Goal: Task Accomplishment & Management: Manage account settings

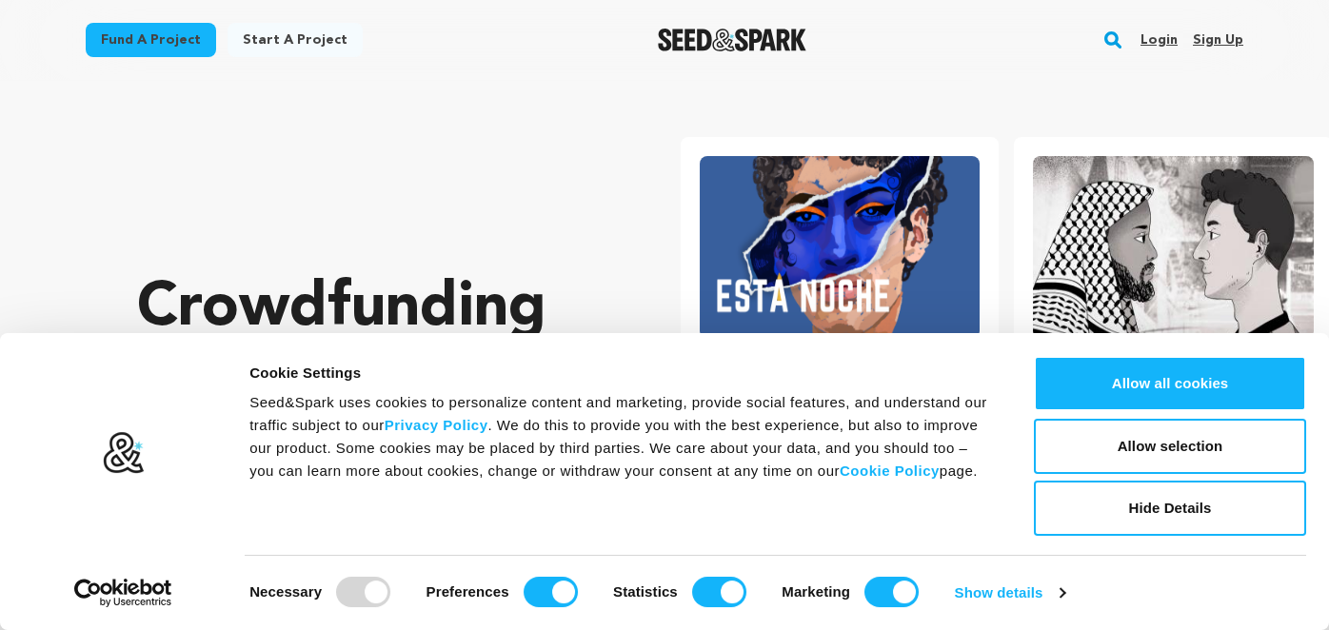
click at [1222, 38] on link "Sign up" at bounding box center [1218, 40] width 50 height 30
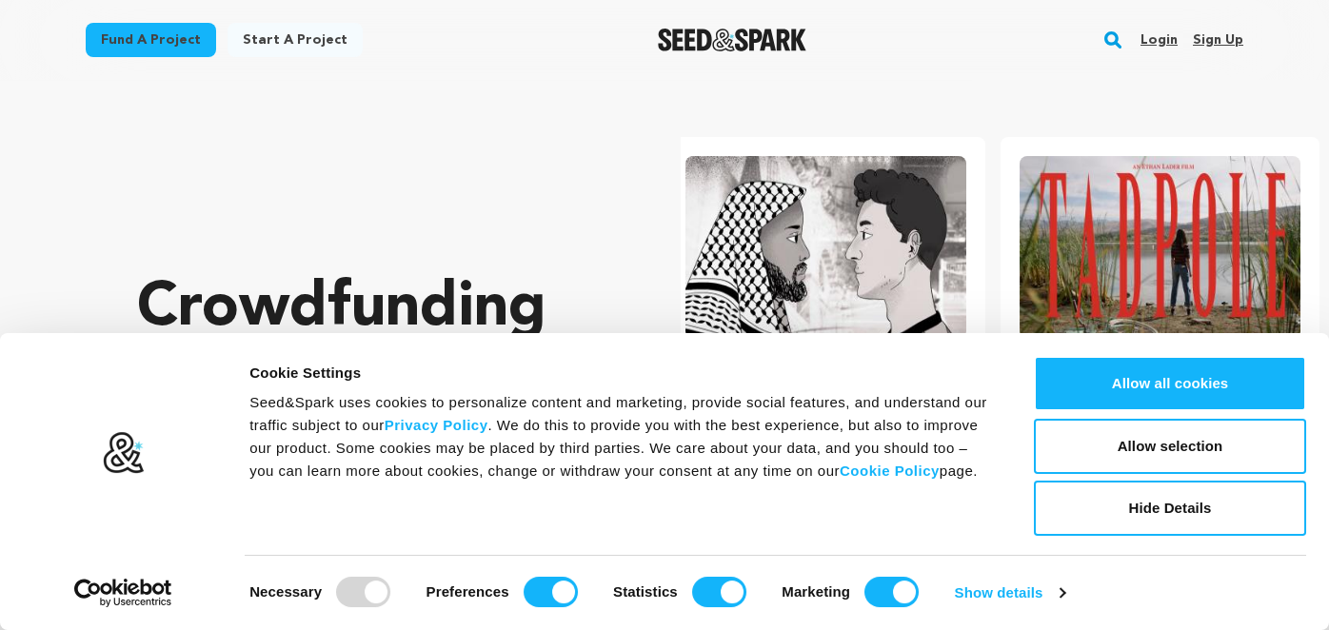
scroll to position [0, 348]
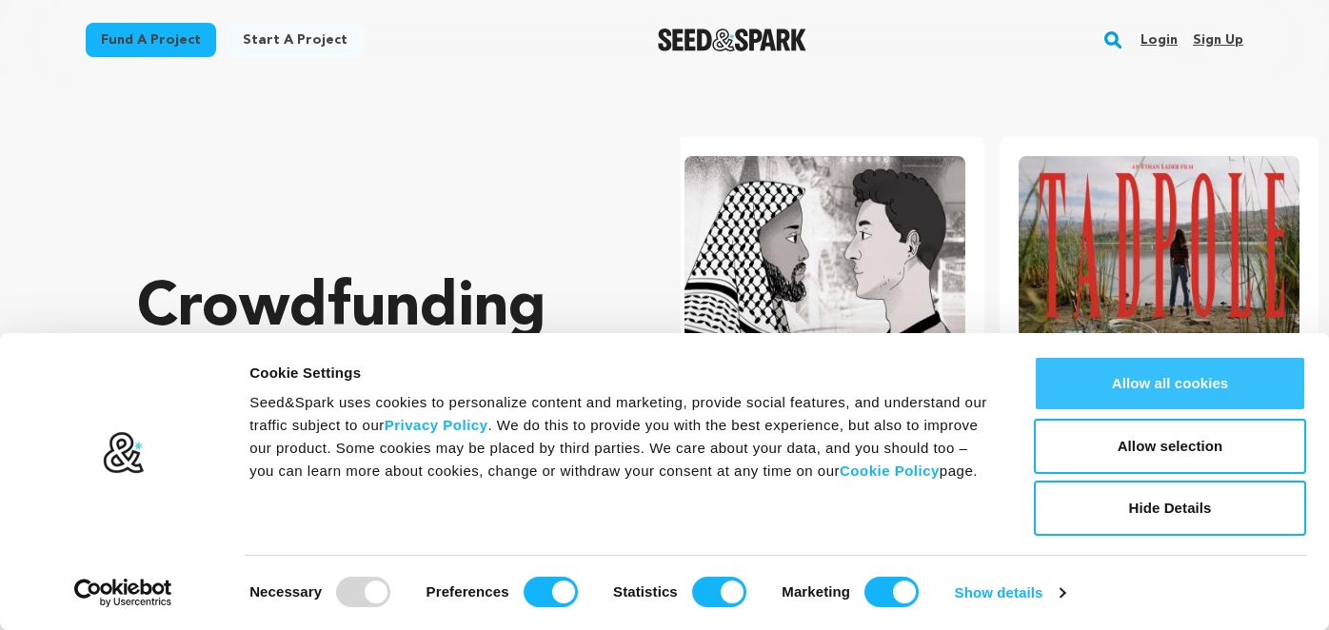
click at [1137, 385] on button "Allow all cookies" at bounding box center [1170, 383] width 272 height 55
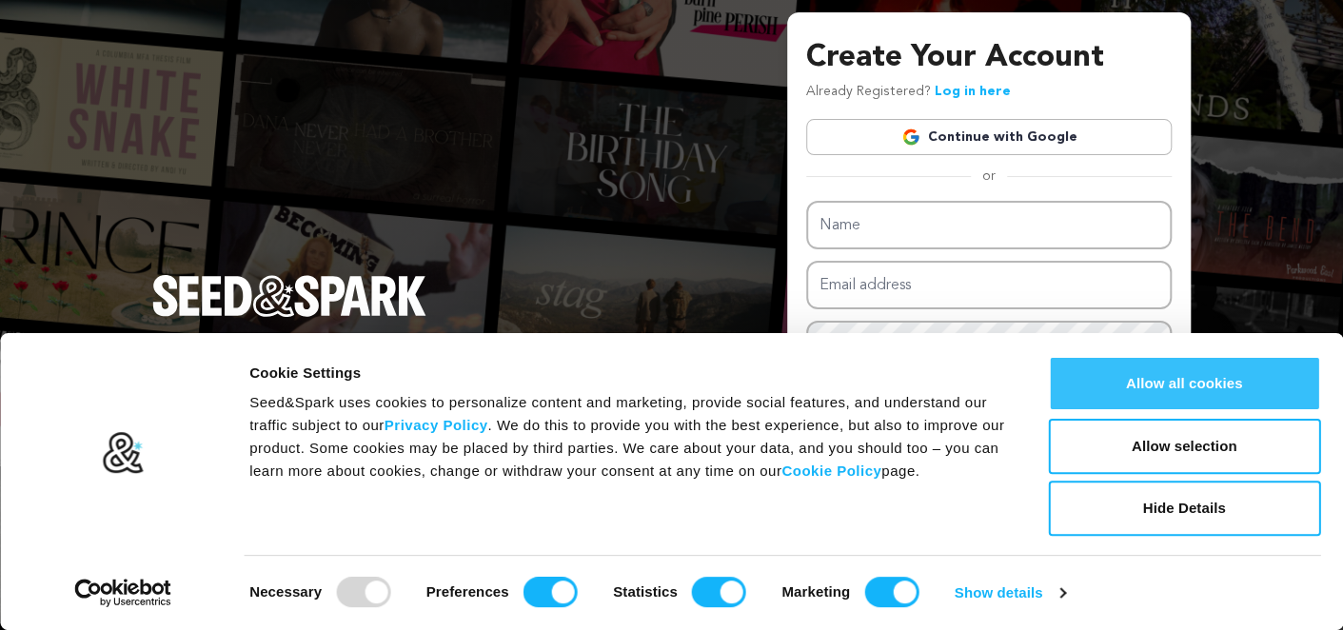
click at [1184, 378] on button "Allow all cookies" at bounding box center [1184, 383] width 272 height 55
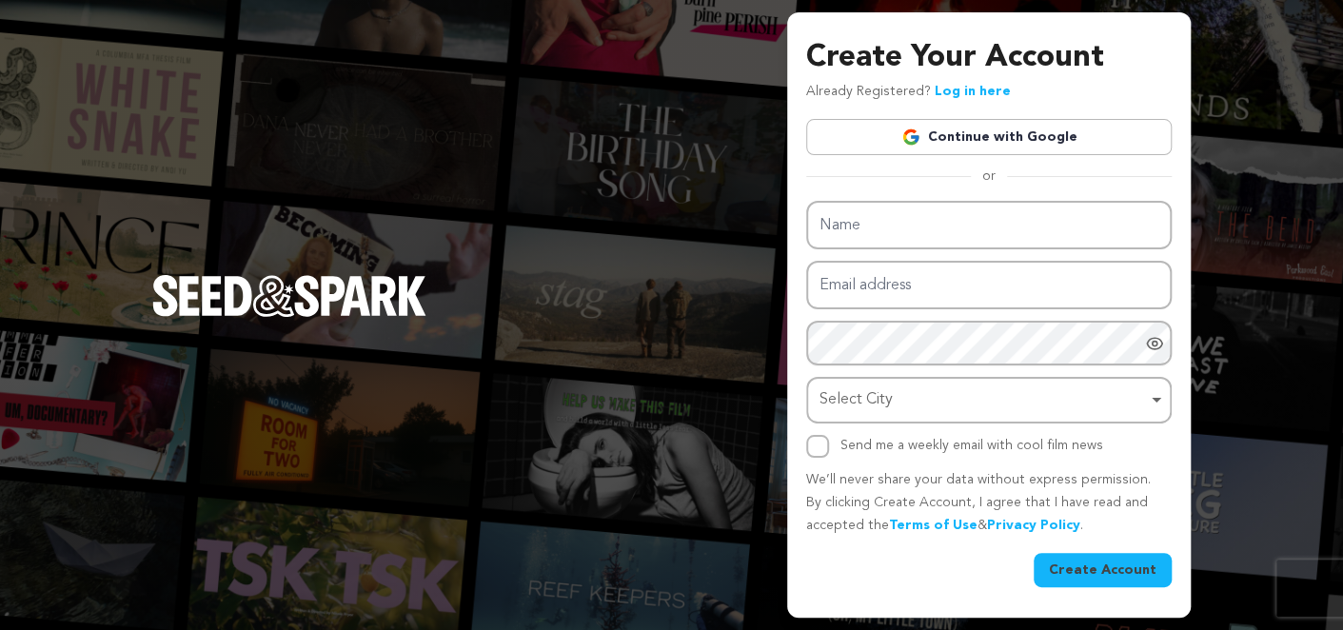
click at [1046, 139] on link "Continue with Google" at bounding box center [989, 137] width 366 height 36
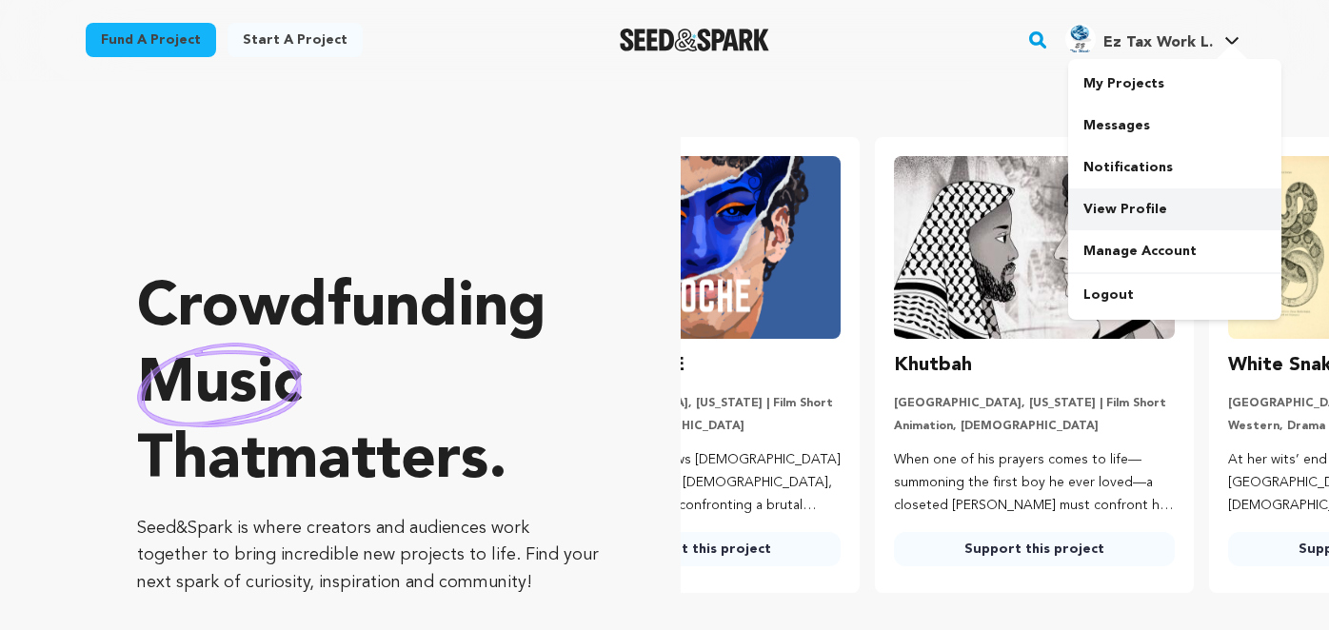
scroll to position [0, 23]
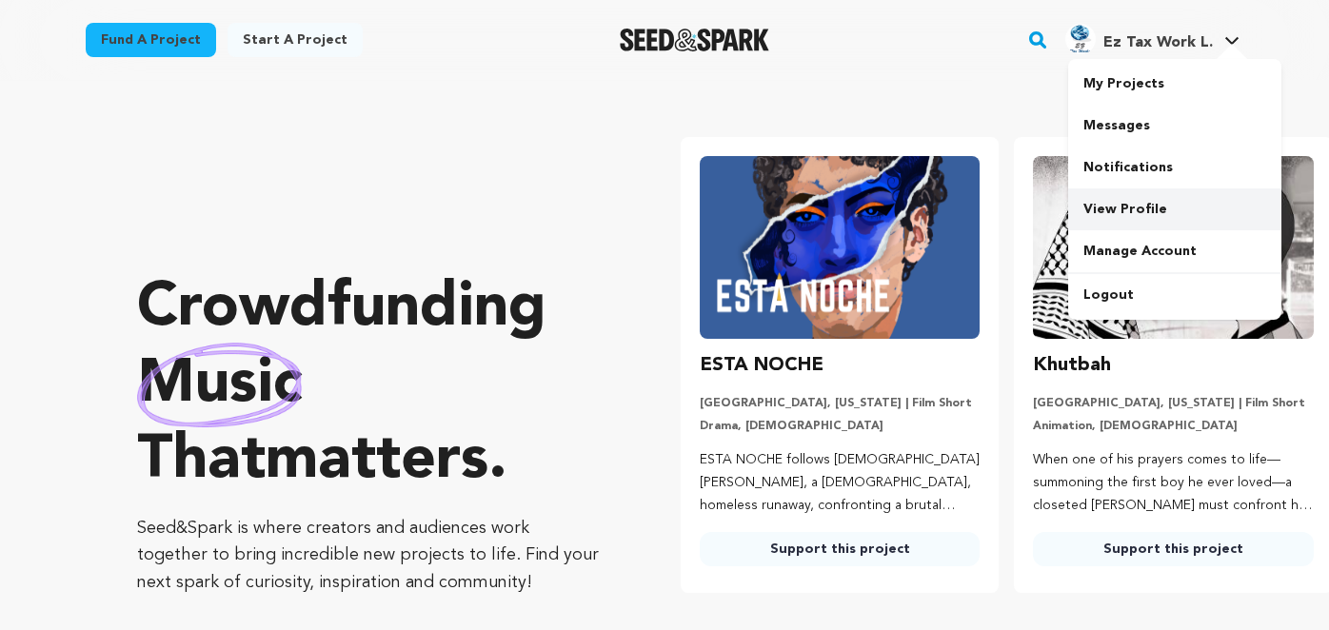
click at [1101, 206] on link "View Profile" at bounding box center [1174, 210] width 213 height 42
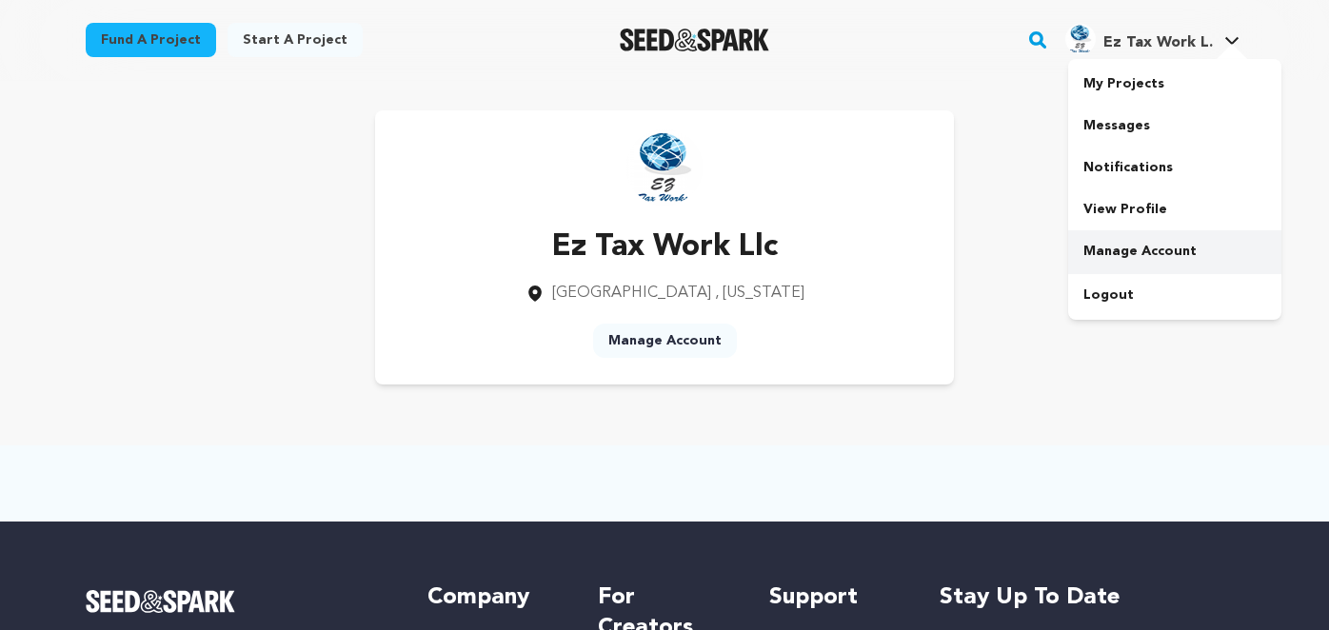
click at [1111, 245] on link "Manage Account" at bounding box center [1174, 251] width 213 height 42
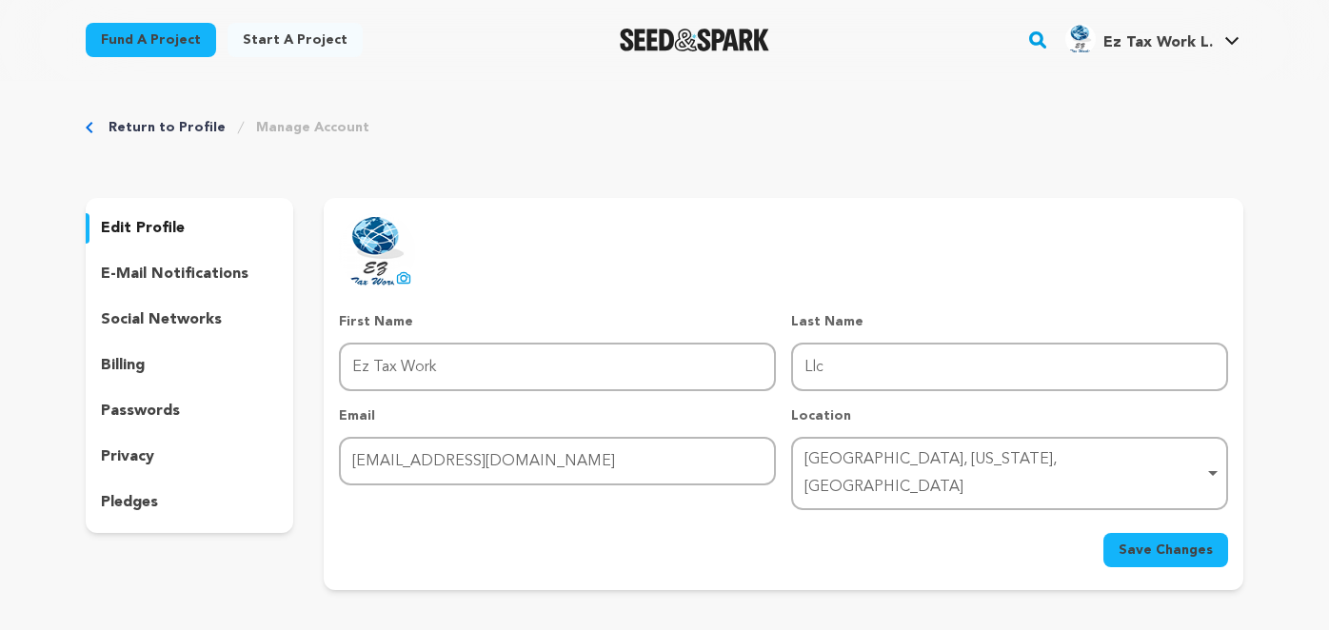
click at [165, 312] on p "social networks" at bounding box center [161, 319] width 121 height 23
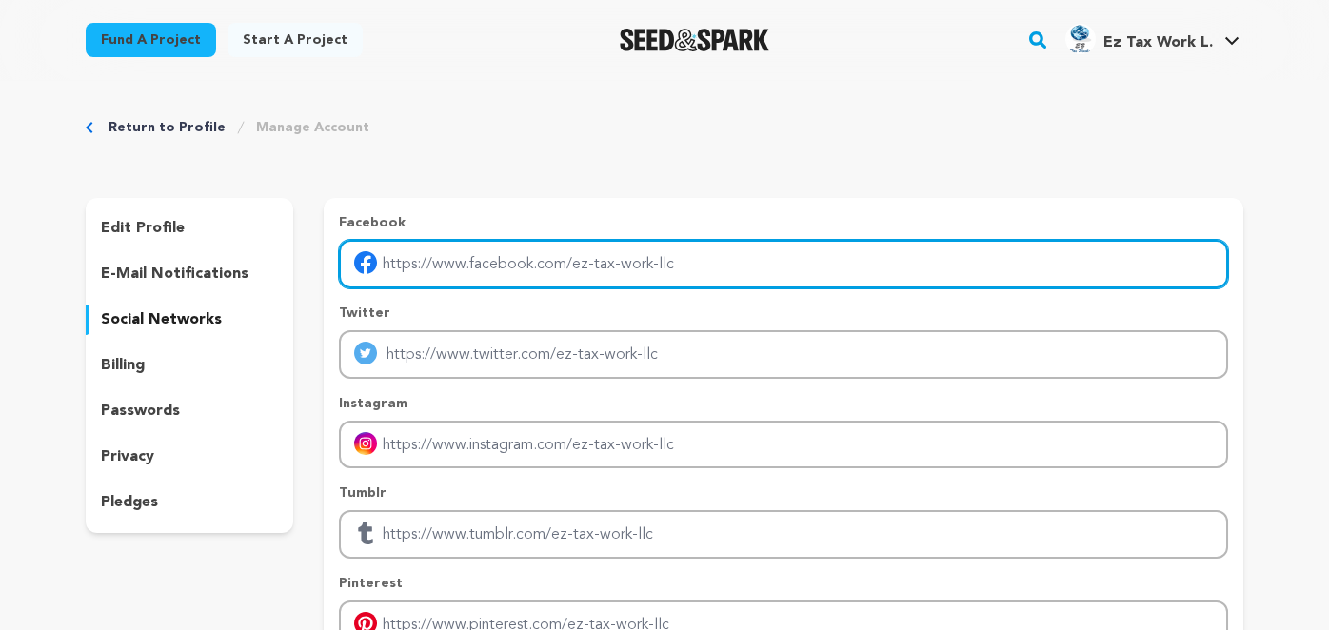
click at [621, 269] on input "Enter facebook profile link" at bounding box center [783, 264] width 889 height 49
type input "https://www.facebook.com/eztaxworks"
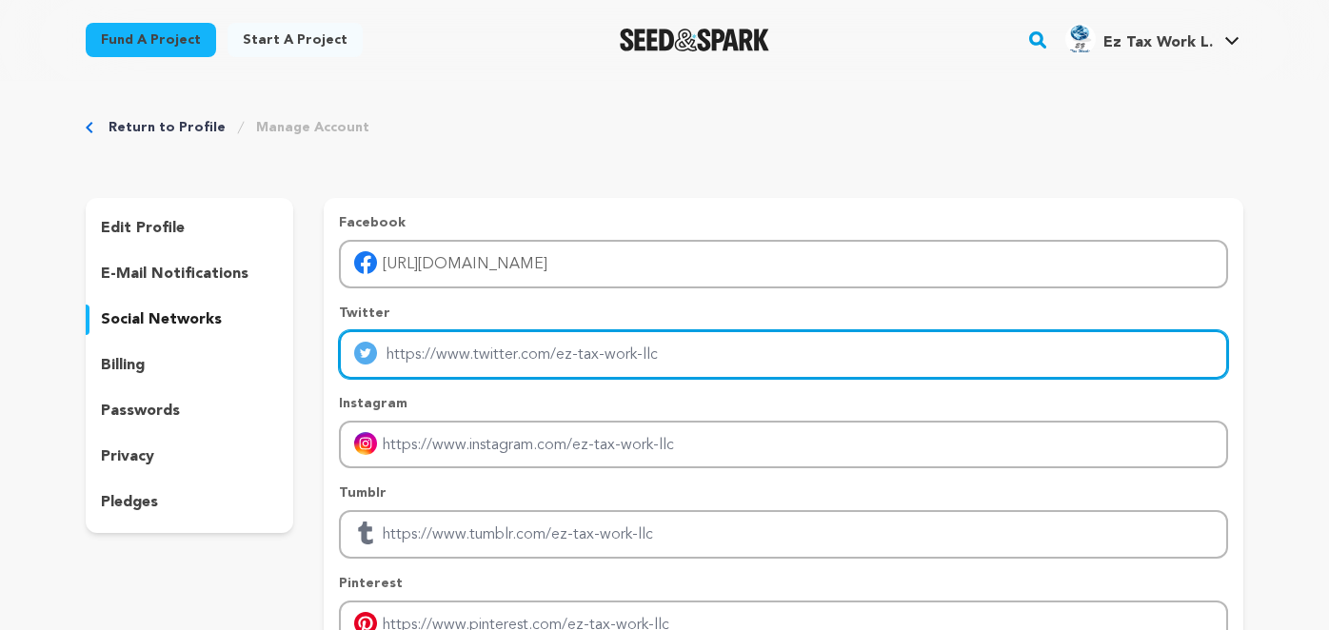
click at [536, 350] on input "Enter twitter profile link" at bounding box center [783, 354] width 889 height 49
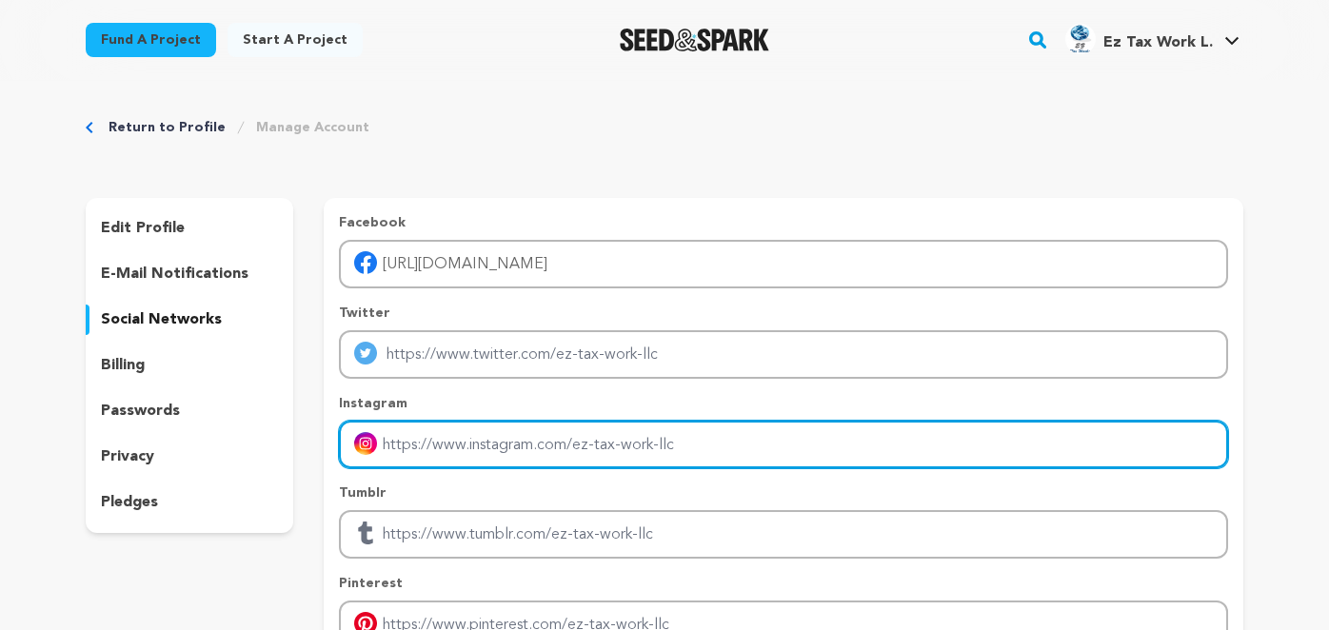
click at [514, 440] on input "Enter instagram handle link" at bounding box center [783, 445] width 889 height 49
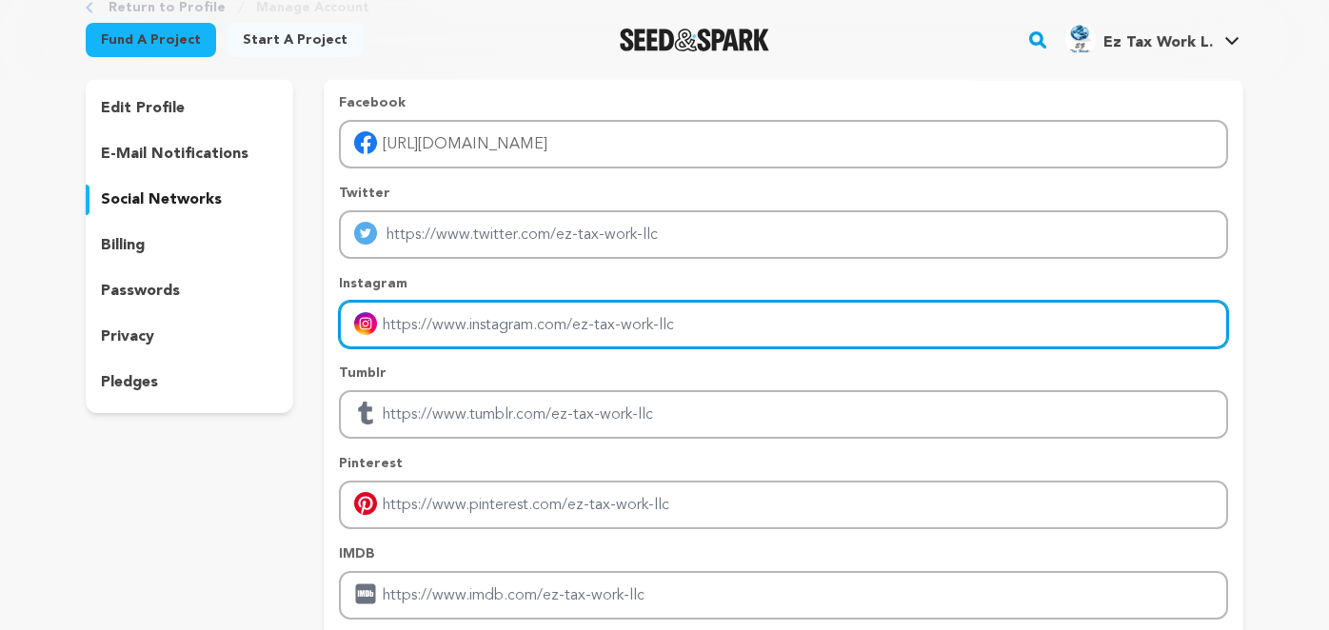
scroll to position [190, 0]
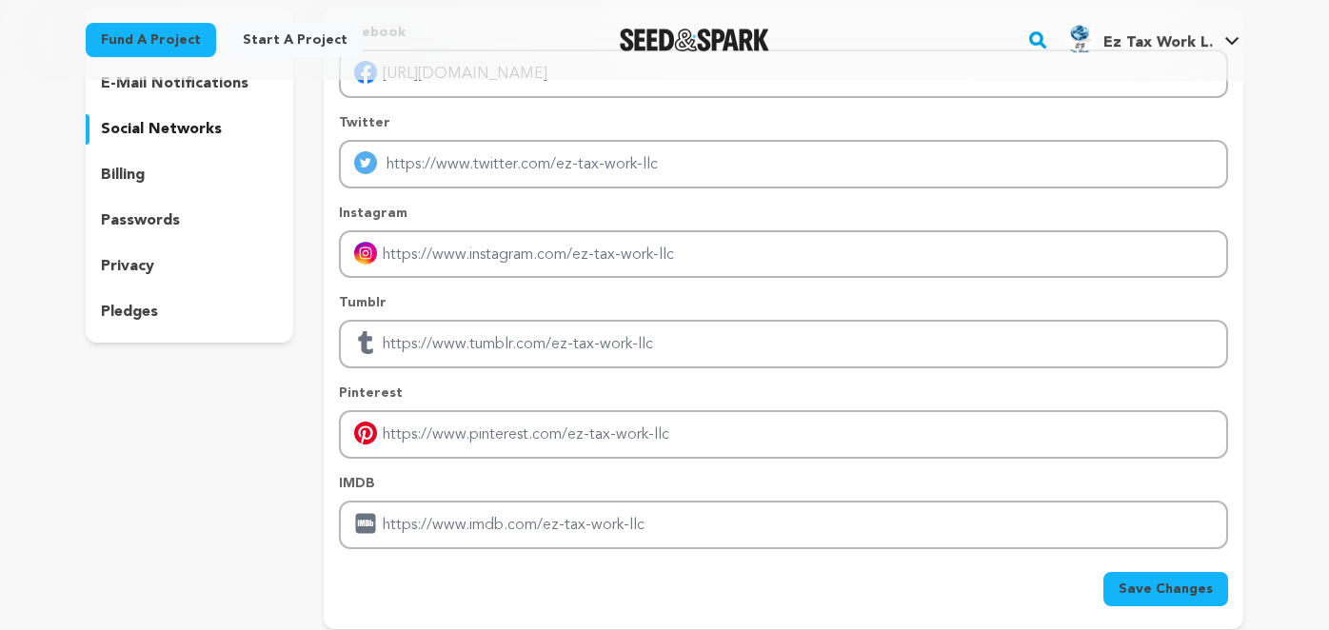
click at [1140, 587] on span "Save Changes" at bounding box center [1166, 589] width 94 height 19
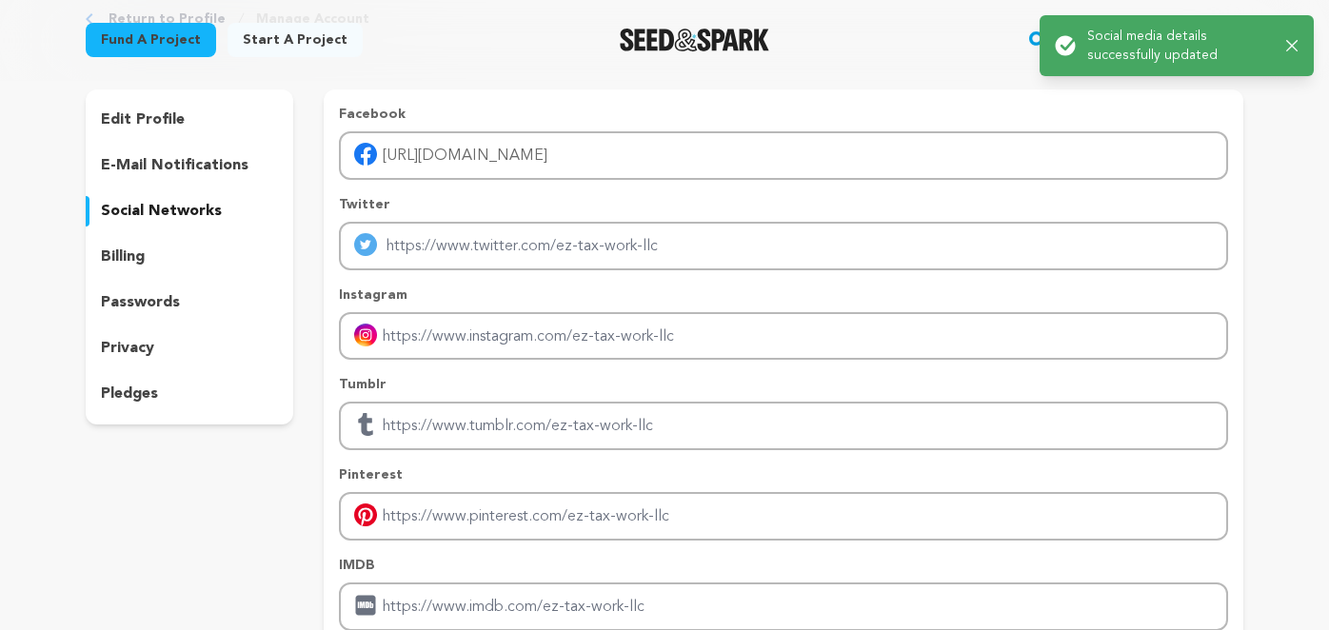
scroll to position [0, 0]
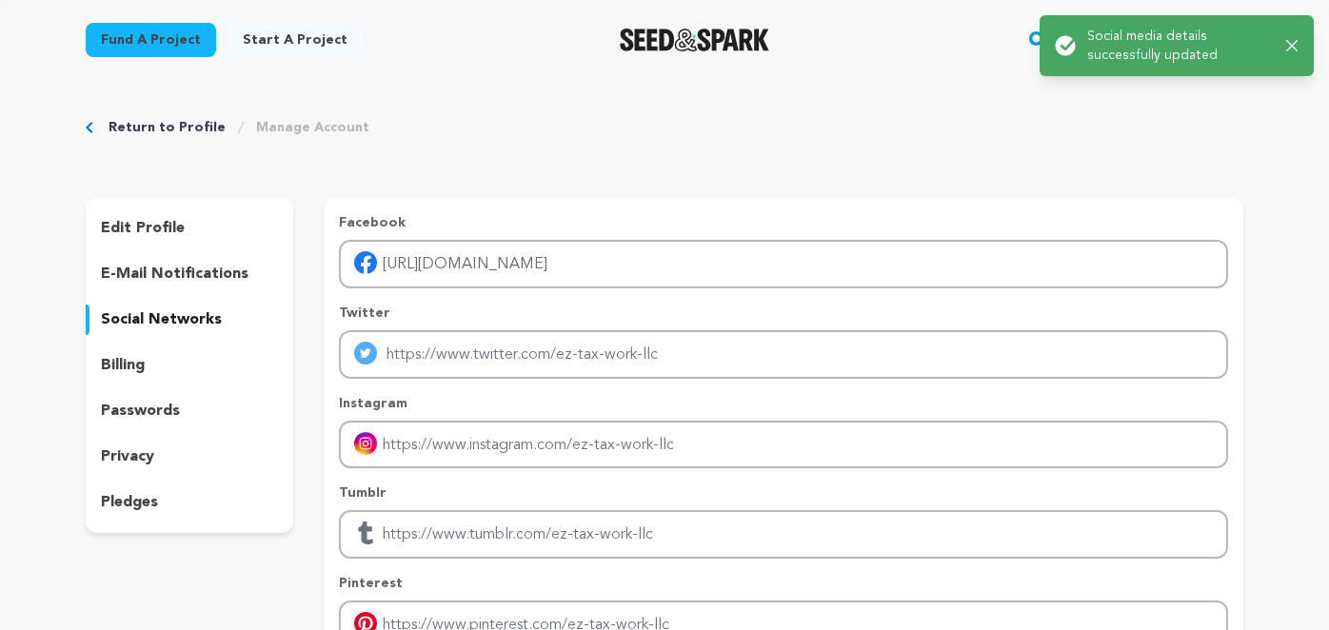
click at [158, 265] on p "e-mail notifications" at bounding box center [175, 274] width 148 height 23
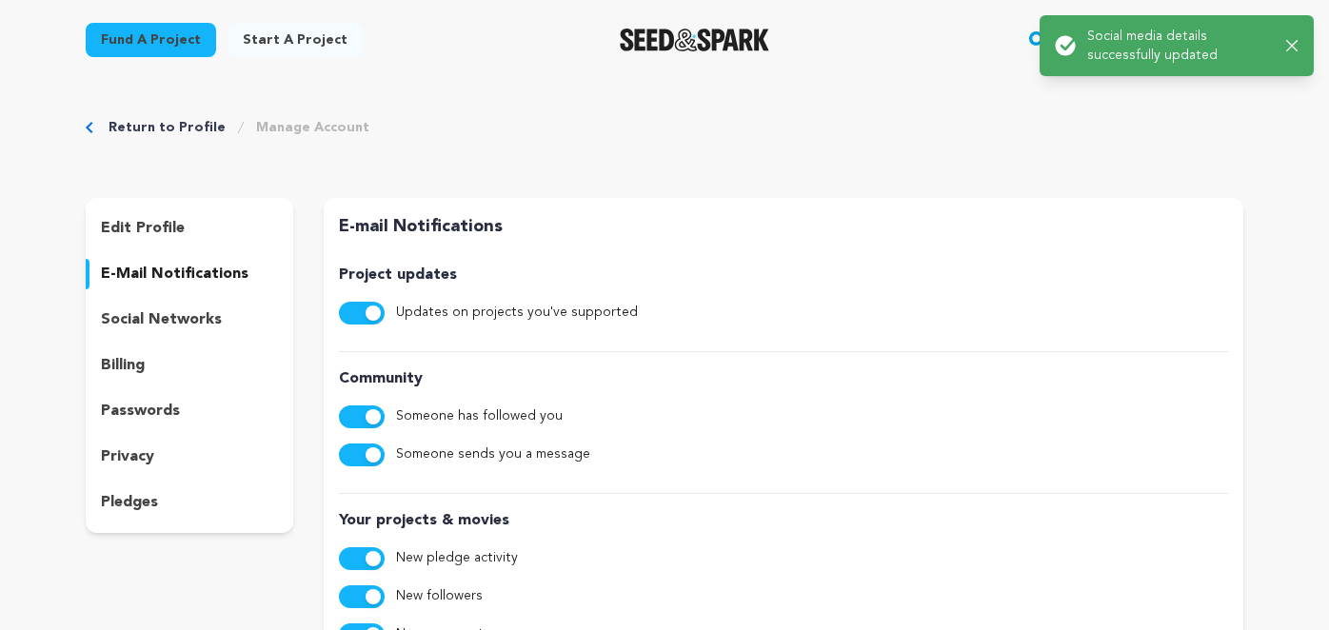
click at [158, 315] on p "social networks" at bounding box center [161, 319] width 121 height 23
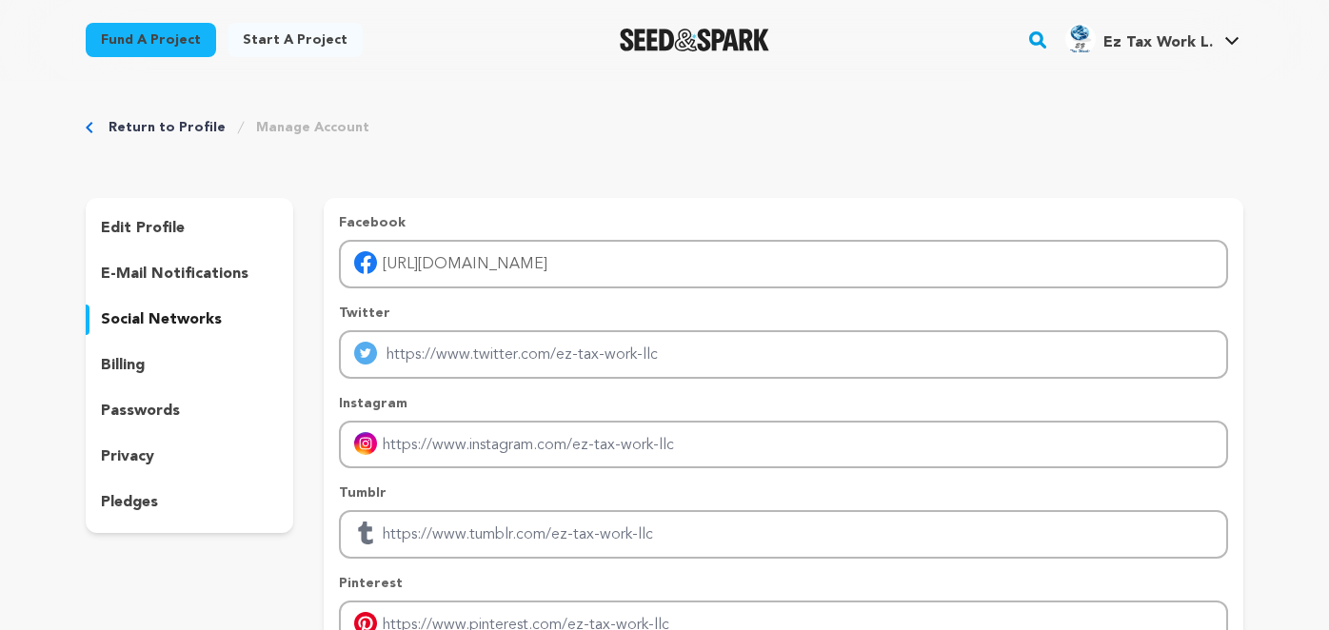
click at [130, 360] on p "billing" at bounding box center [123, 365] width 44 height 23
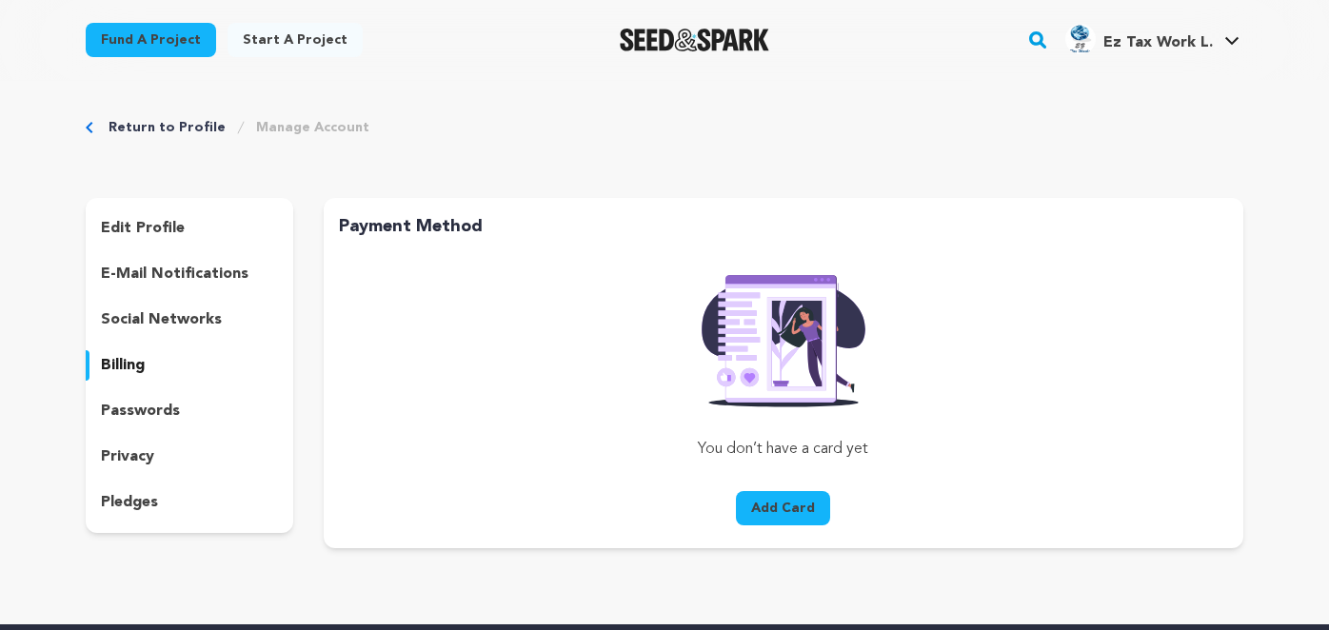
click at [123, 403] on p "passwords" at bounding box center [140, 411] width 79 height 23
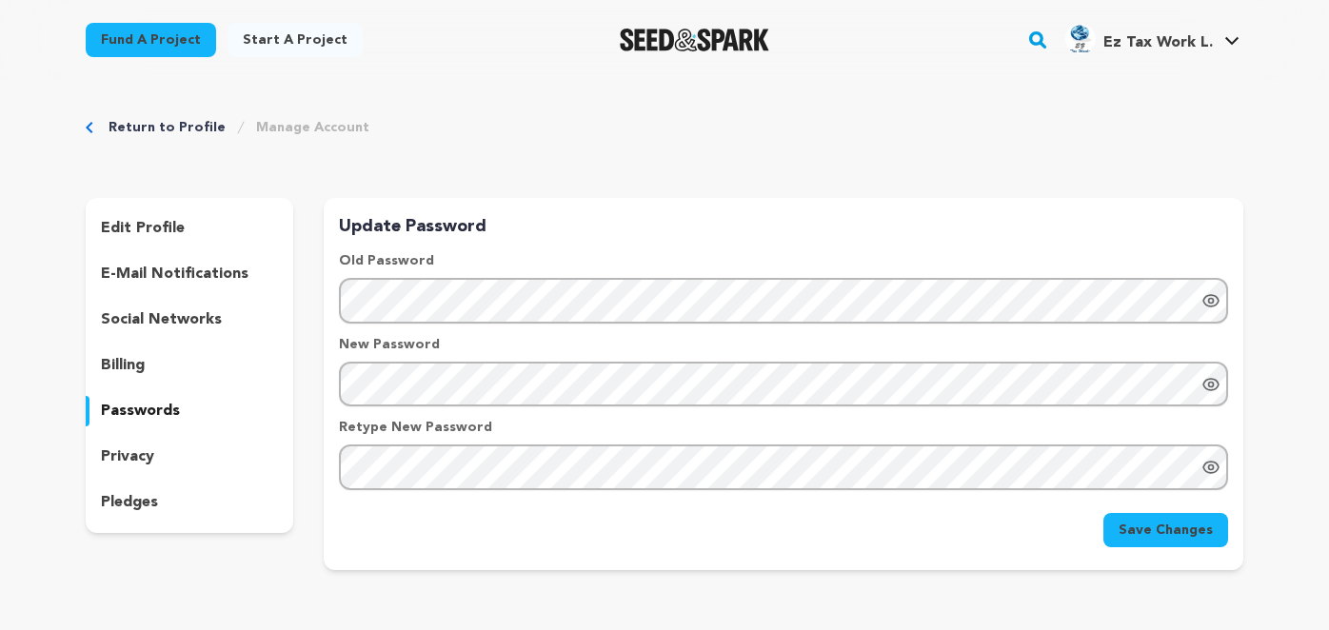
click at [134, 462] on p "privacy" at bounding box center [127, 457] width 53 height 23
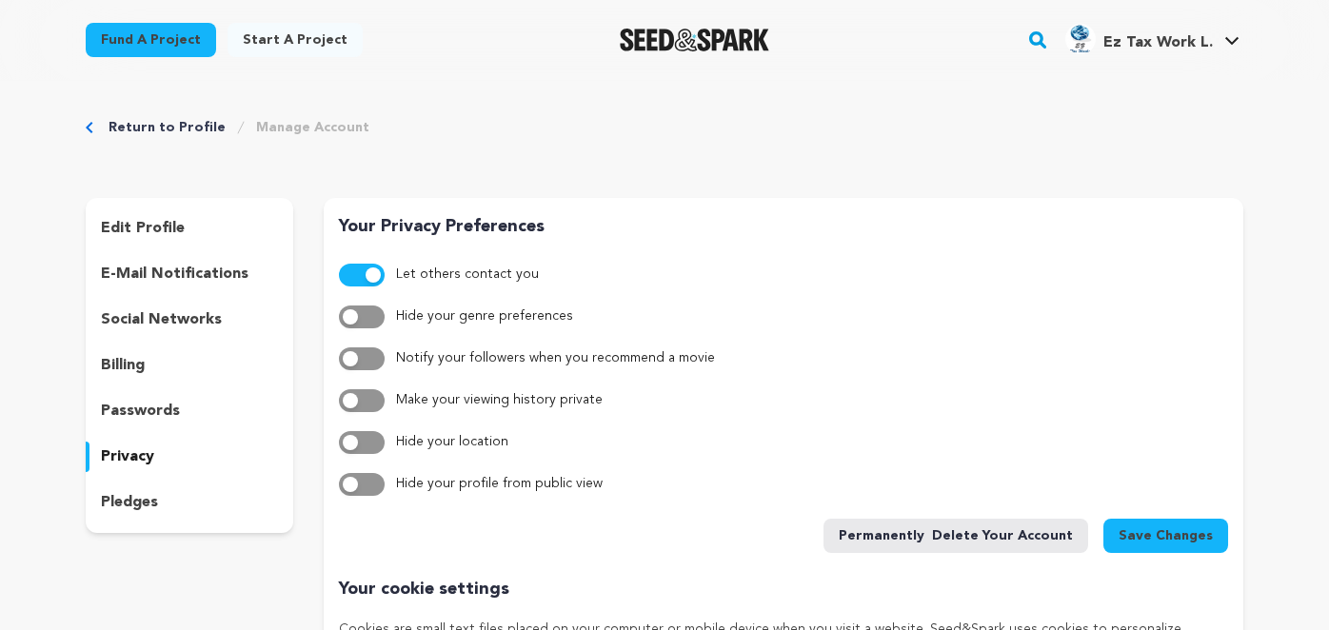
click at [120, 508] on p "pledges" at bounding box center [129, 502] width 57 height 23
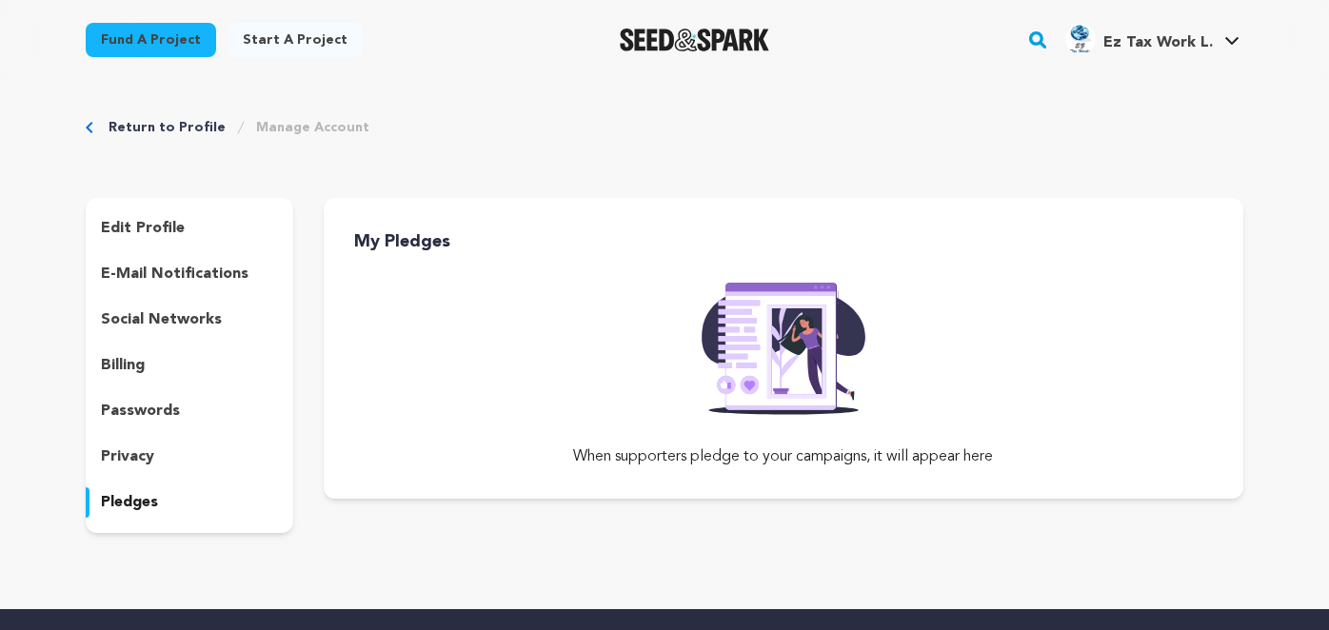
click at [128, 221] on p "edit profile" at bounding box center [143, 228] width 84 height 23
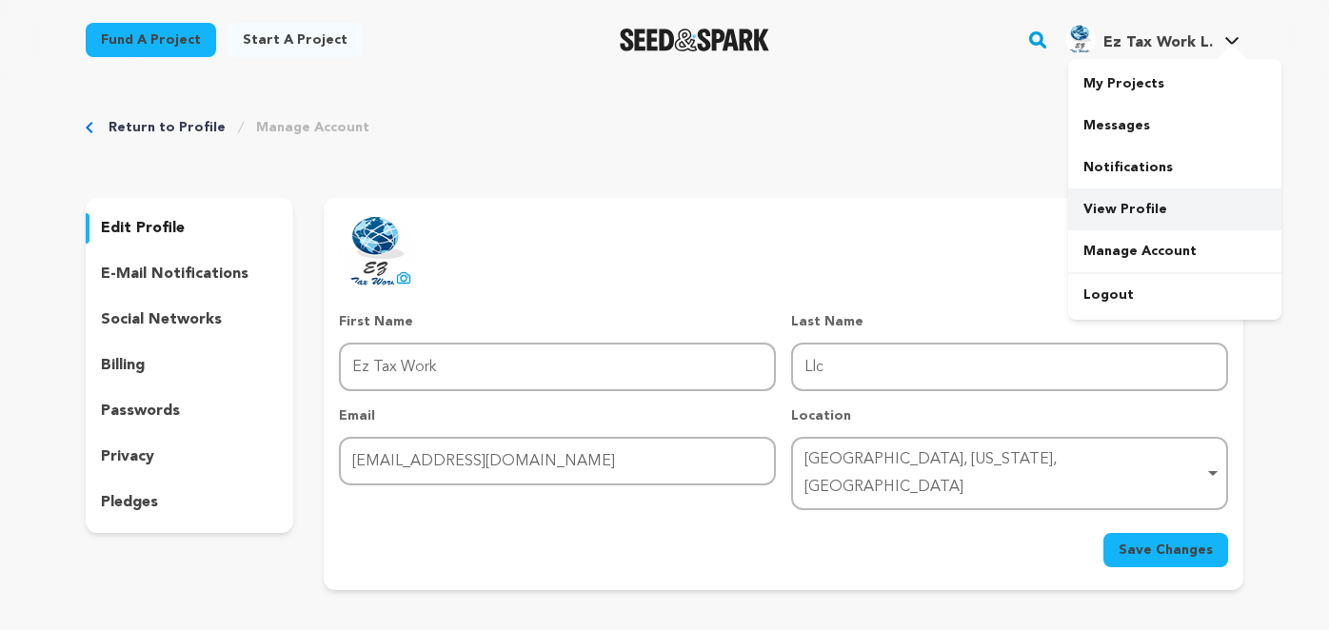
click at [1099, 205] on link "View Profile" at bounding box center [1174, 210] width 213 height 42
